Goal: Information Seeking & Learning: Learn about a topic

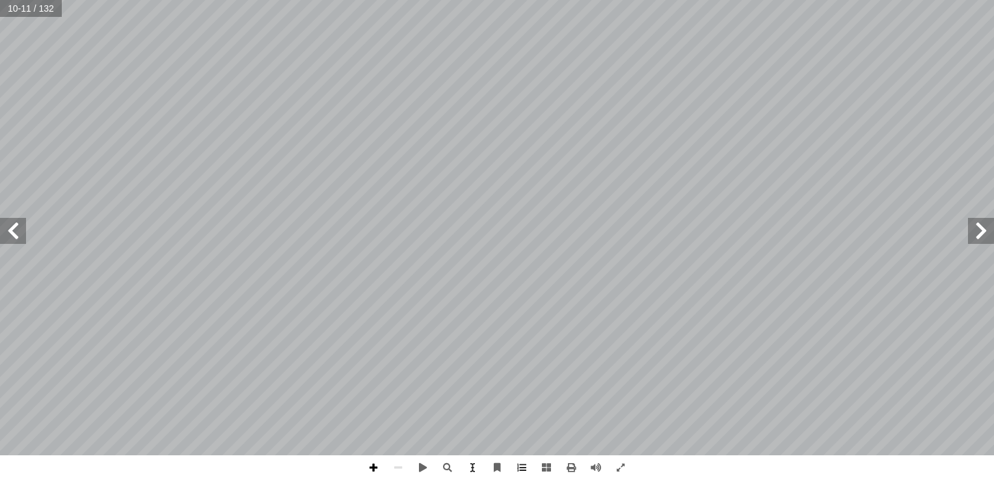
click at [375, 466] on span at bounding box center [373, 467] width 25 height 25
click at [592, 472] on div "6 ــل ّ لتمييــز بيــن نقطتيــن، وتمث � قصــر مســافة يمكــن مــن خلالهــا أ ــ…" at bounding box center [497, 240] width 994 height 480
click at [400, 469] on span at bounding box center [398, 467] width 25 height 25
click at [375, 472] on span at bounding box center [373, 467] width 25 height 25
